Goal: Use online tool/utility

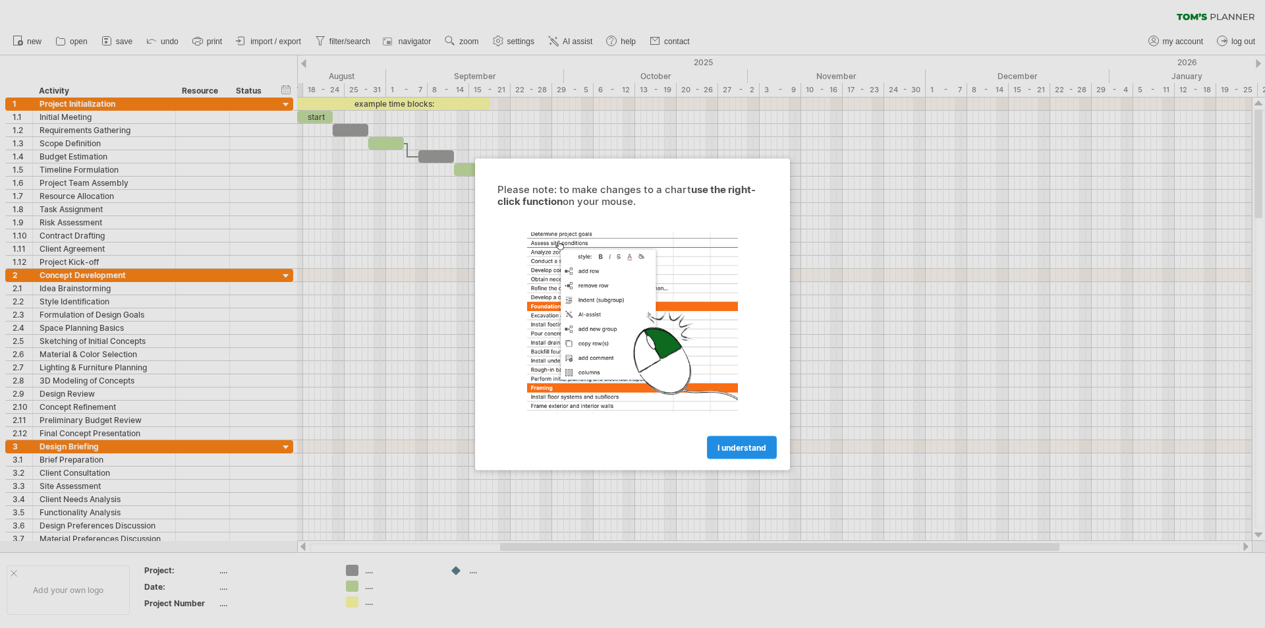
click at [746, 450] on span "I understand" at bounding box center [741, 447] width 49 height 10
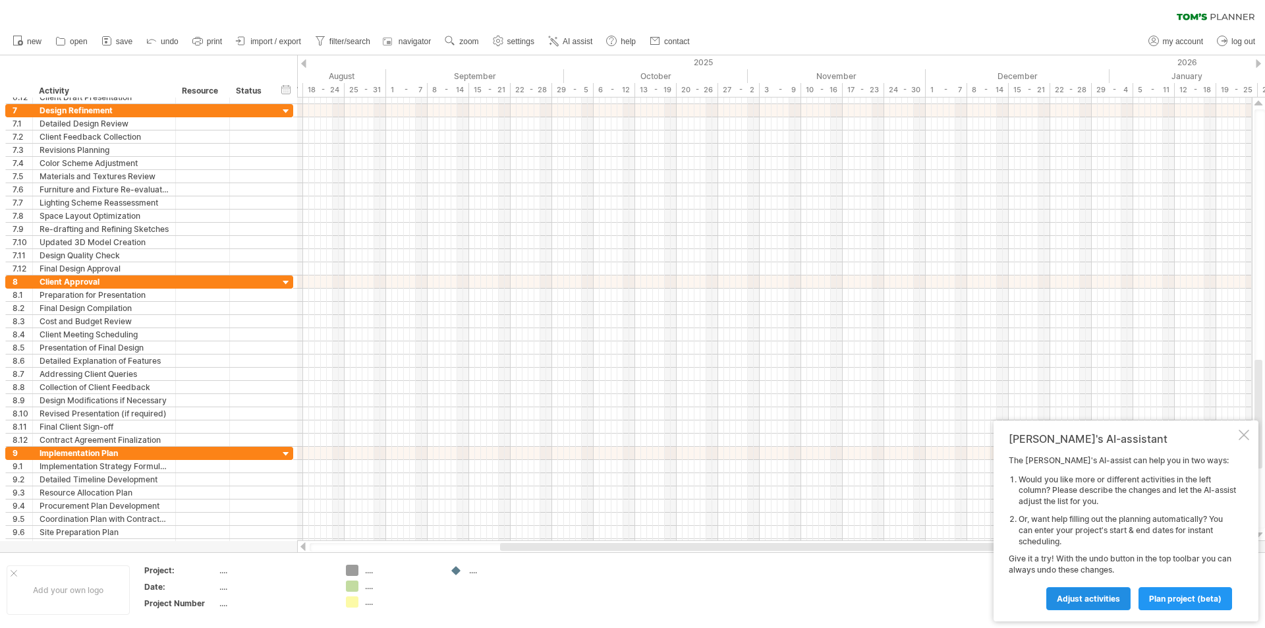
click at [1104, 600] on span "Adjust activities" at bounding box center [1088, 598] width 63 height 10
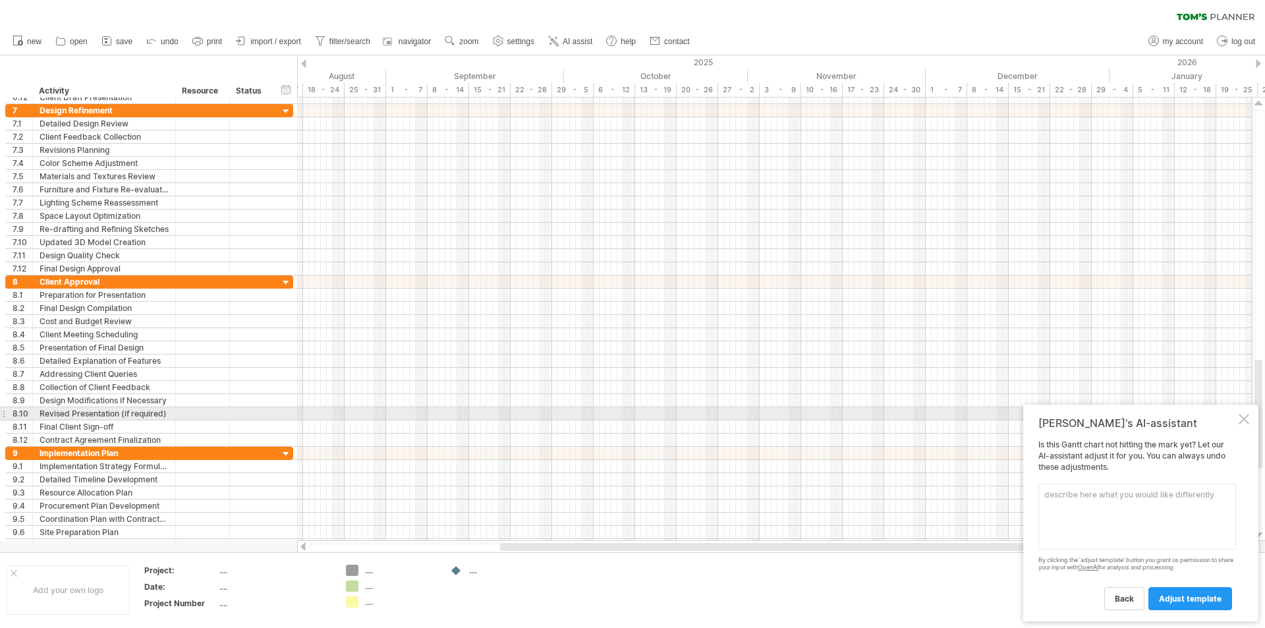
click at [1245, 419] on div at bounding box center [1243, 419] width 11 height 11
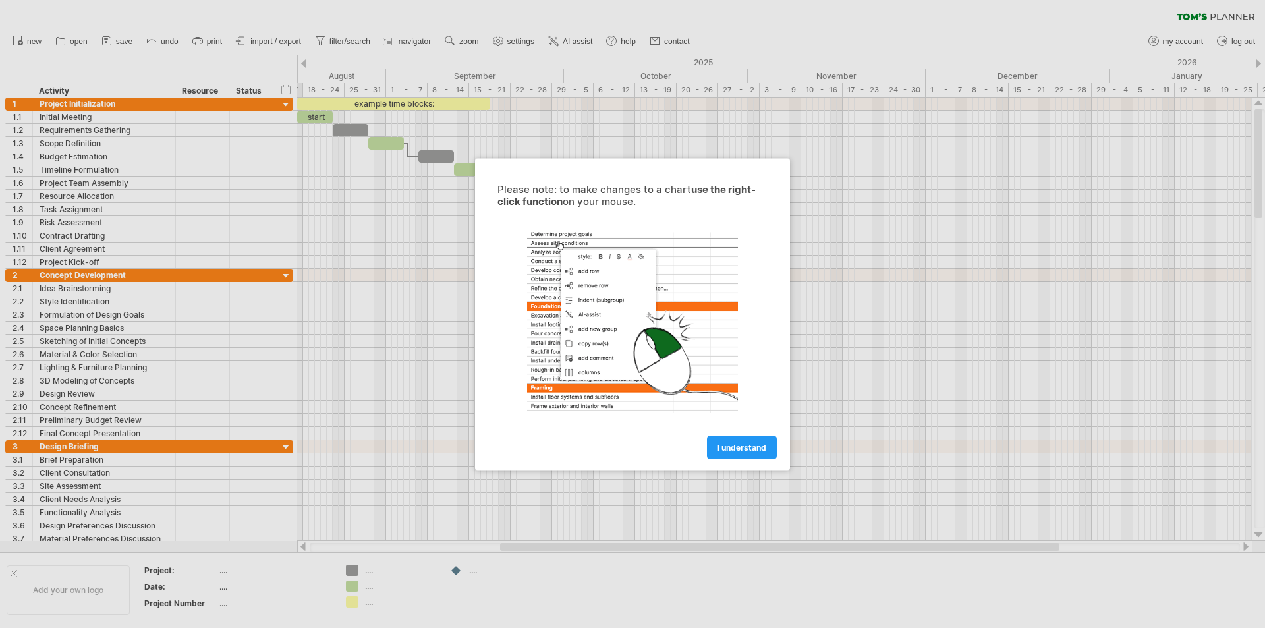
drag, startPoint x: 332, startPoint y: 541, endPoint x: 490, endPoint y: 532, distance: 158.4
click at [490, 532] on div at bounding box center [632, 314] width 1265 height 628
click at [113, 464] on div at bounding box center [632, 314] width 1265 height 628
click at [14, 575] on div at bounding box center [632, 314] width 1265 height 628
